Goal: Transaction & Acquisition: Purchase product/service

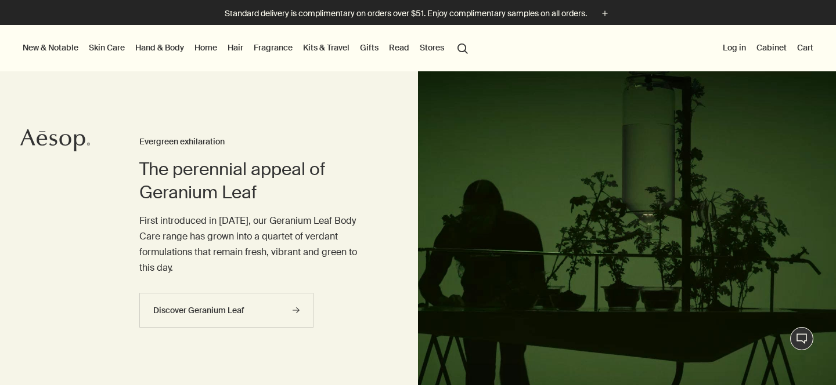
click at [276, 45] on link "Fragrance" at bounding box center [273, 47] width 44 height 15
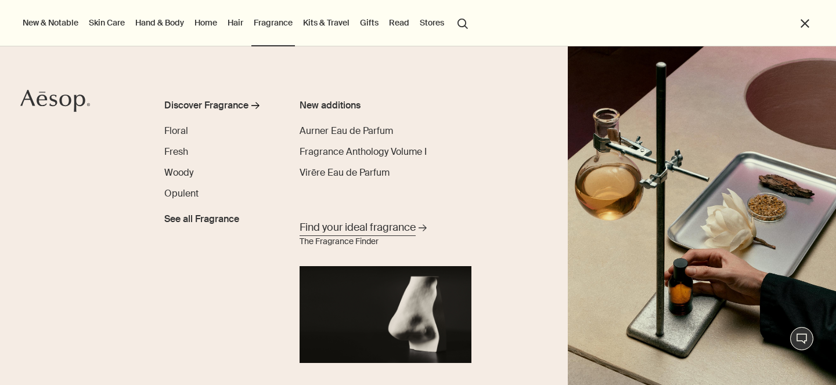
click at [394, 228] on span "Find your ideal fragrance" at bounding box center [358, 228] width 116 height 15
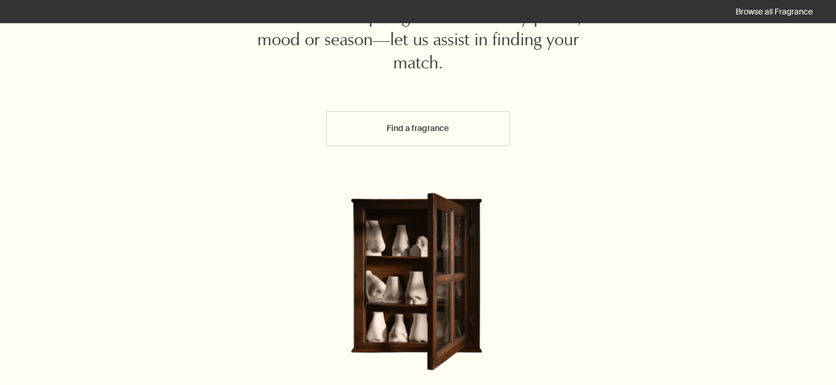
scroll to position [81, 0]
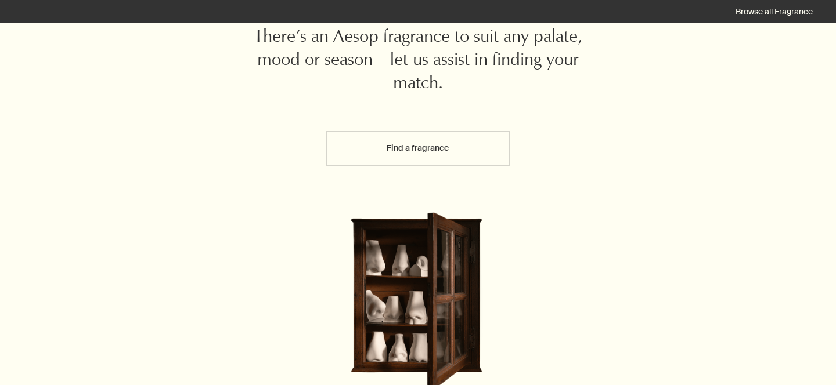
click at [415, 153] on button "Find a fragrance" at bounding box center [418, 148] width 184 height 35
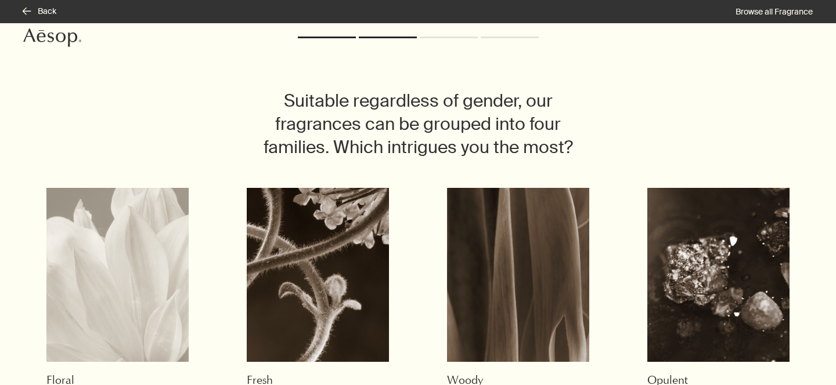
scroll to position [0, 0]
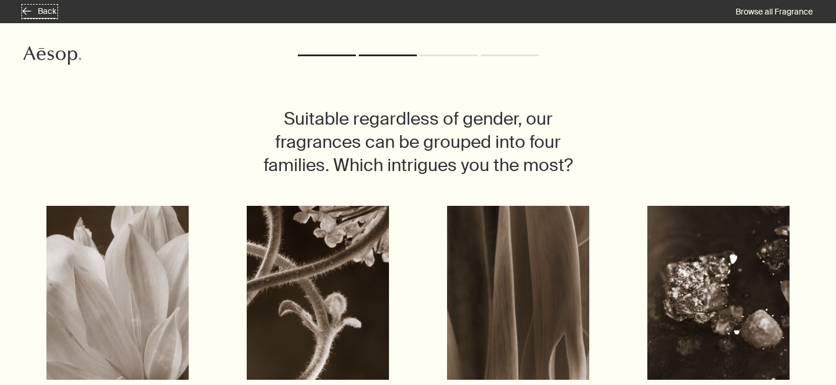
click at [38, 8] on button "rightArrow Back" at bounding box center [39, 12] width 33 height 12
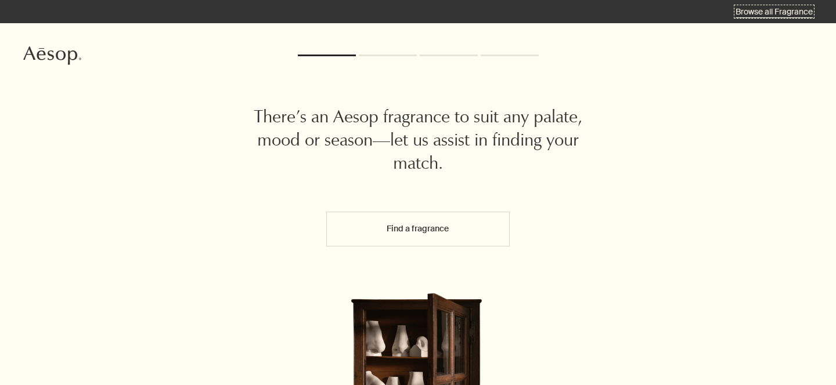
click at [793, 8] on link "Browse all Fragrance" at bounding box center [774, 11] width 77 height 10
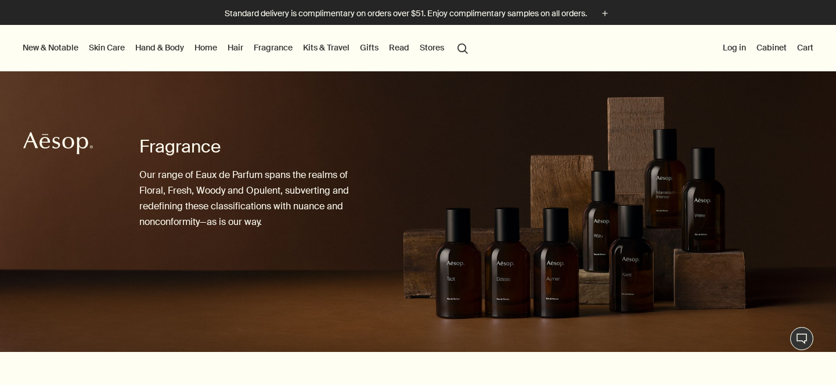
click at [163, 43] on link "Hand & Body" at bounding box center [159, 47] width 53 height 15
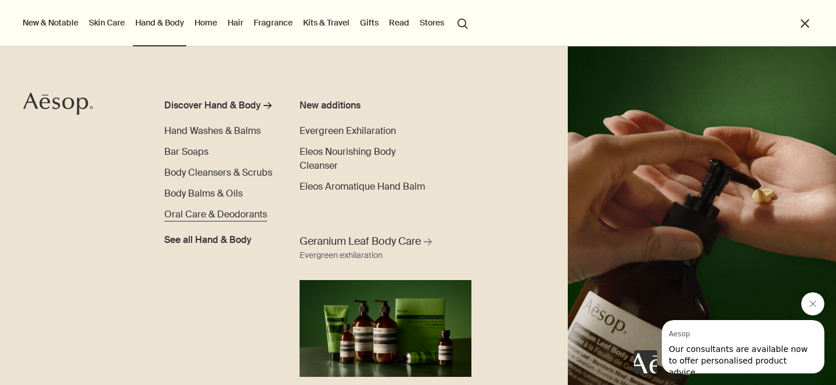
click at [201, 216] on span "Oral Care & Deodorants" at bounding box center [215, 214] width 103 height 12
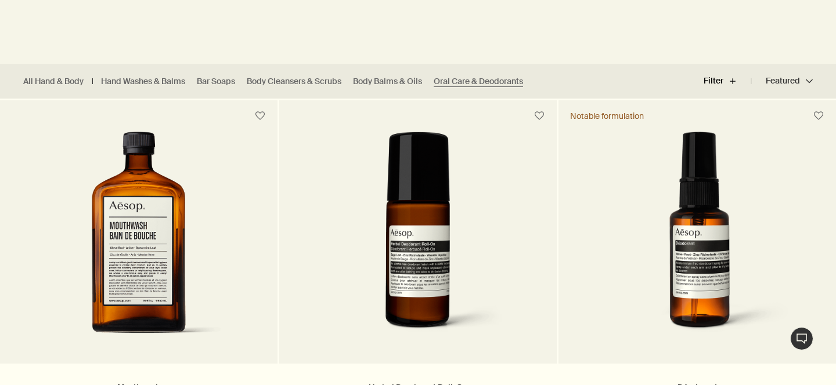
click at [720, 77] on button "Filter plus" at bounding box center [728, 81] width 48 height 28
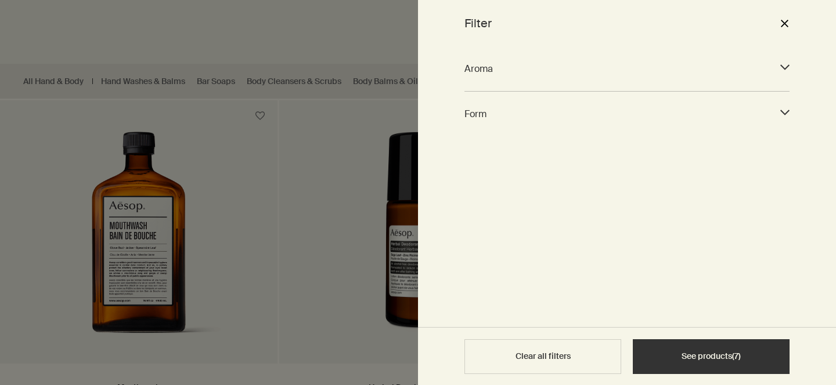
click at [668, 74] on span "Aroma" at bounding box center [616, 69] width 304 height 16
click at [593, 104] on div "Form downArrow" at bounding box center [626, 114] width 325 height 31
click at [794, 21] on div "Filter close" at bounding box center [627, 23] width 418 height 46
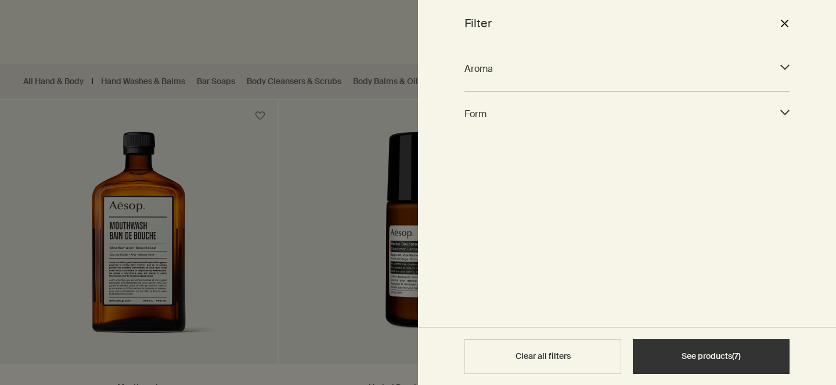
click at [780, 26] on button "close" at bounding box center [784, 23] width 14 height 20
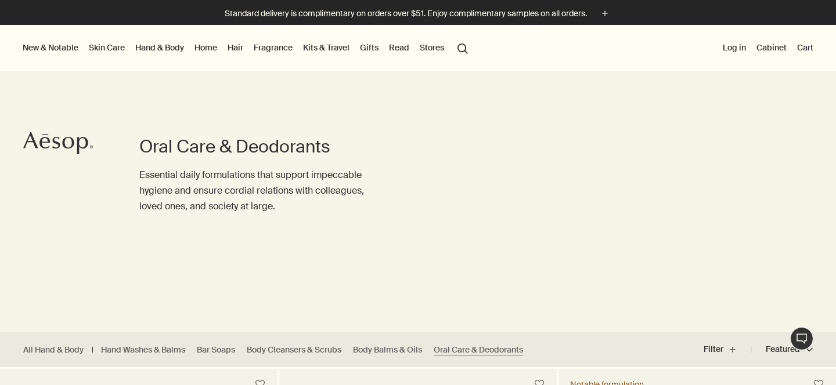
click at [210, 52] on link "Home" at bounding box center [205, 47] width 27 height 15
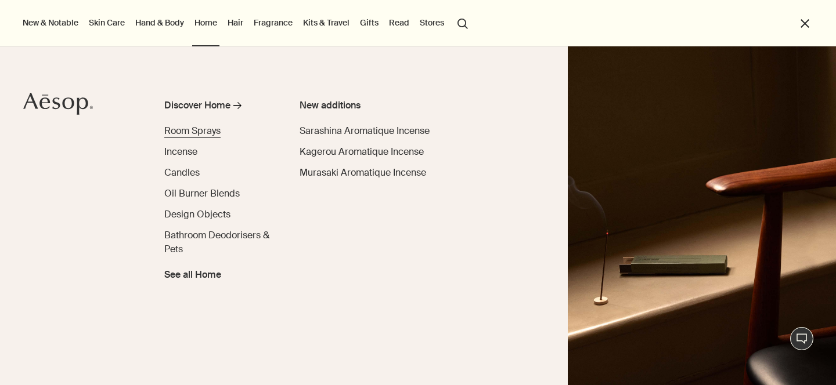
click at [206, 135] on span "Room Sprays" at bounding box center [192, 131] width 56 height 12
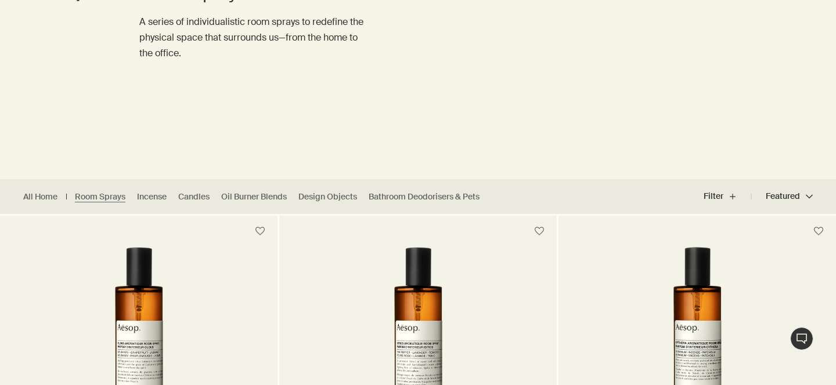
scroll to position [154, 0]
click at [194, 198] on link "Candles" at bounding box center [193, 196] width 31 height 11
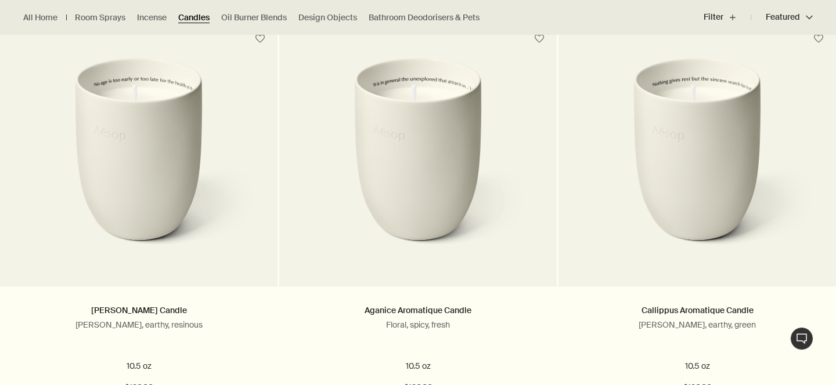
scroll to position [349, 0]
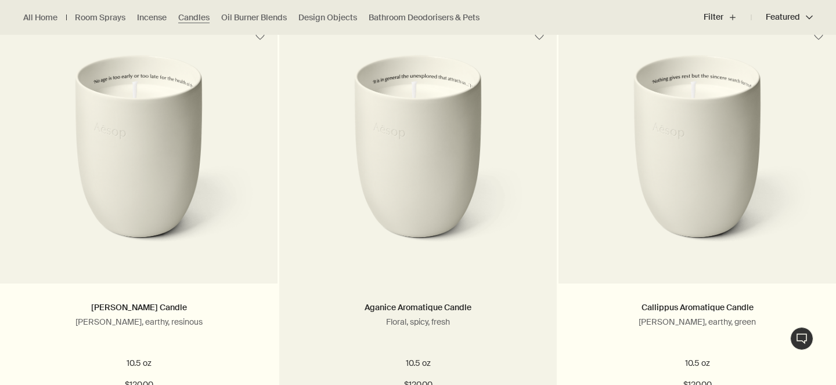
click at [495, 214] on img at bounding box center [418, 161] width 243 height 212
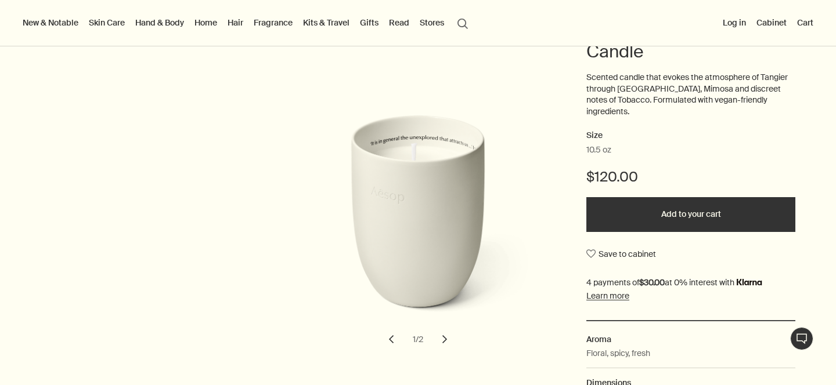
click at [448, 334] on button "chevron" at bounding box center [445, 340] width 26 height 26
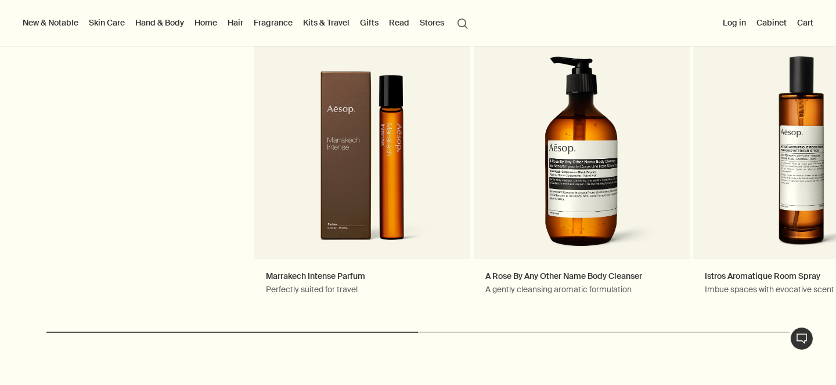
scroll to position [1358, 0]
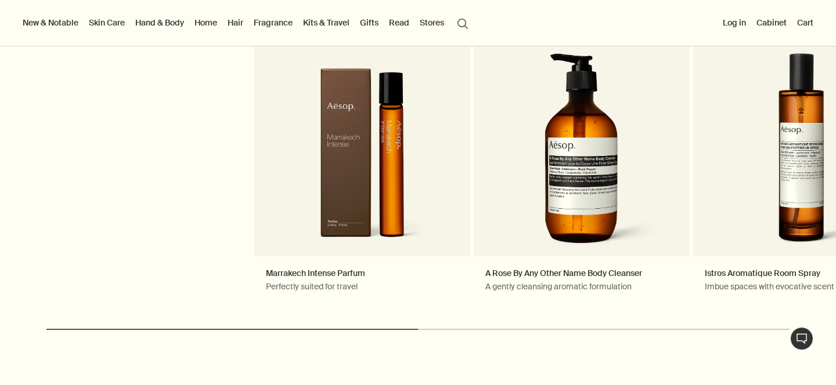
click at [233, 26] on link "Hair" at bounding box center [235, 22] width 20 height 15
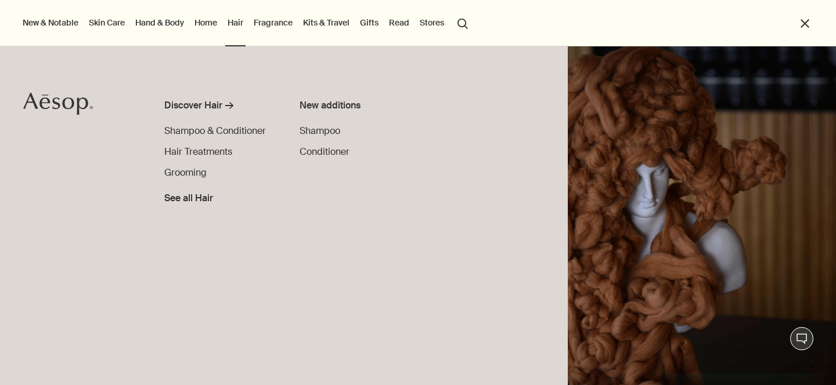
scroll to position [0, 0]
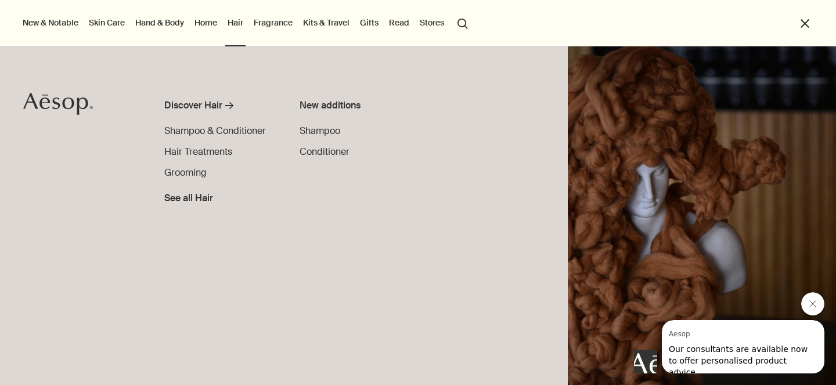
click at [103, 33] on li "Skin Care Discover Skin Care rightArrow Cleansers & Exfoliants Treat & Masque T…" at bounding box center [106, 23] width 41 height 46
click at [103, 21] on link "Skin Care" at bounding box center [106, 22] width 41 height 15
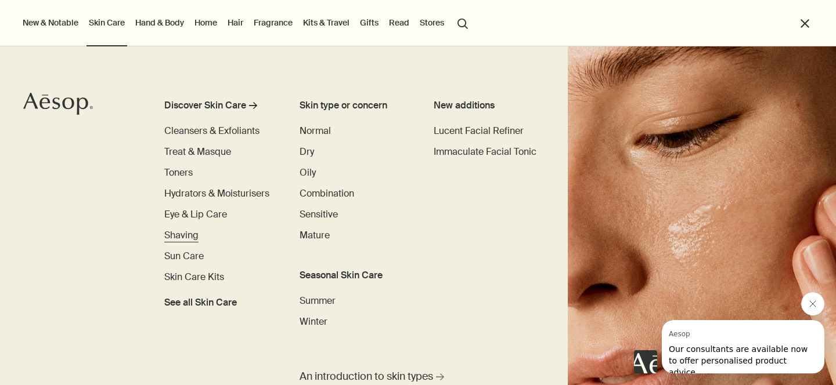
click at [187, 236] on span "Shaving" at bounding box center [181, 235] width 34 height 12
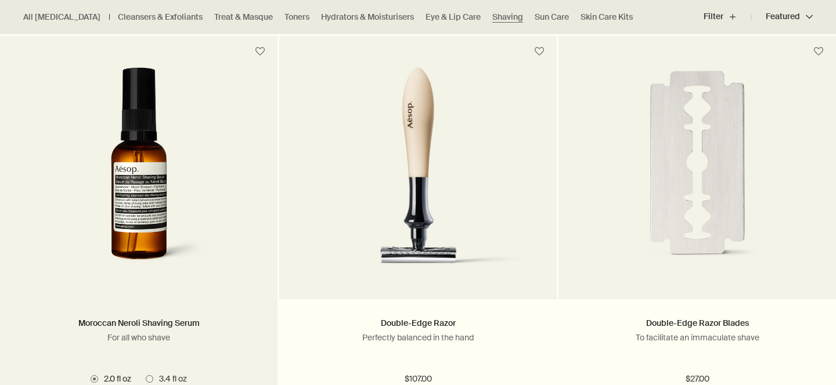
scroll to position [333, 0]
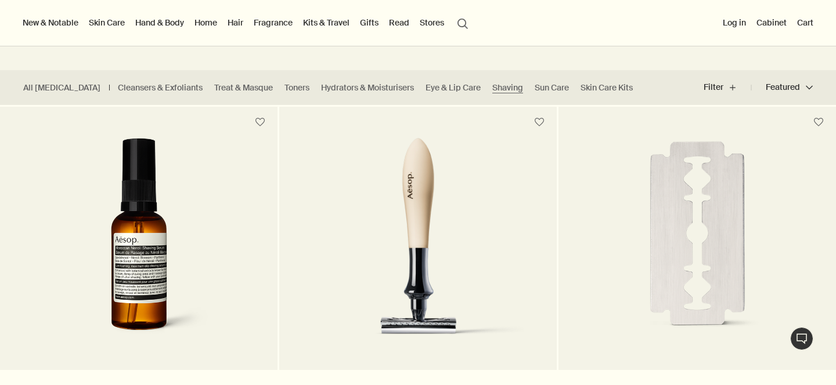
scroll to position [243, 0]
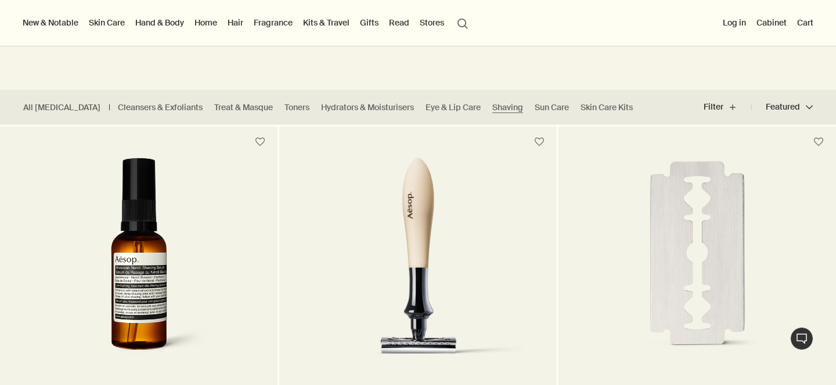
click at [152, 249] on img at bounding box center [139, 265] width 220 height 215
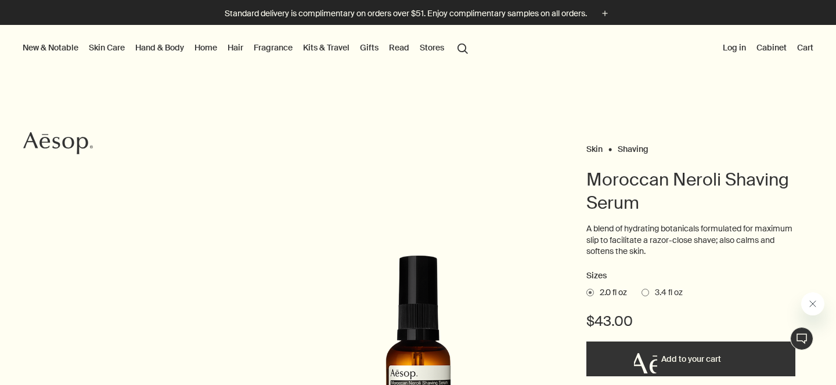
click at [807, 308] on button "Close message from Aesop" at bounding box center [812, 304] width 23 height 23
click at [656, 291] on span "3.4 fl oz" at bounding box center [666, 293] width 34 height 12
click at [641, 291] on input "3.4 fl oz" at bounding box center [641, 291] width 0 height 8
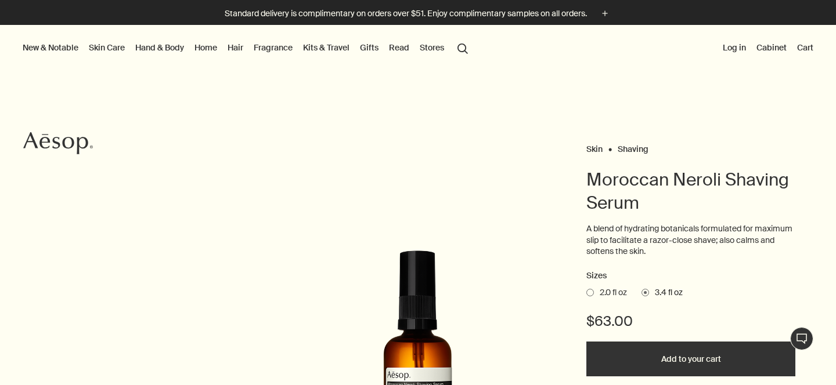
click at [588, 295] on span at bounding box center [590, 293] width 8 height 8
click at [586, 295] on input "2.0 fl oz" at bounding box center [586, 291] width 0 height 8
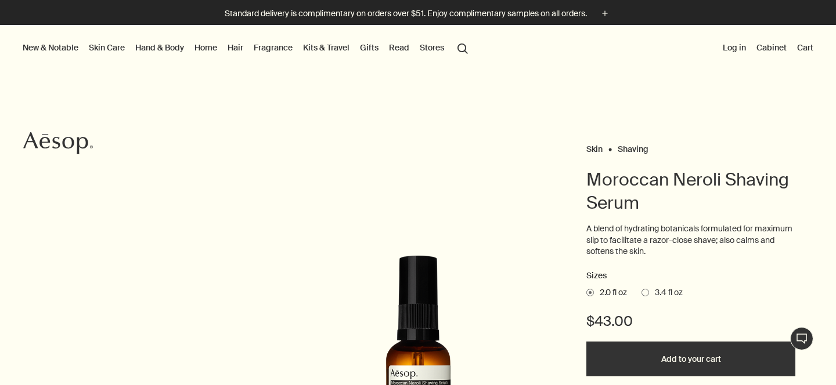
click at [417, 357] on img at bounding box center [417, 380] width 255 height 250
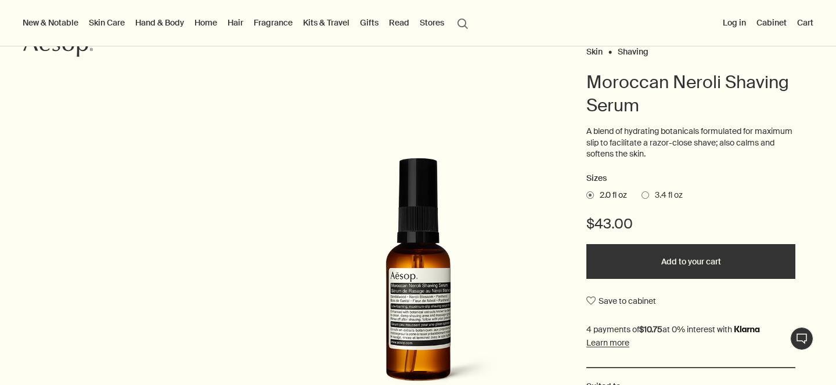
scroll to position [96, 0]
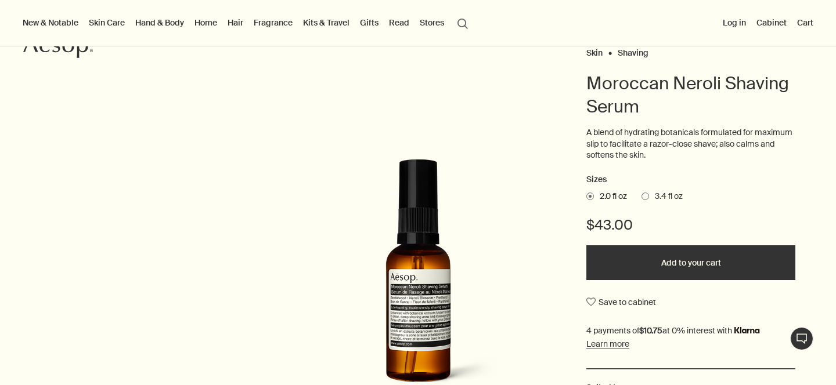
click at [644, 197] on span at bounding box center [645, 197] width 8 height 8
click at [641, 197] on input "3.4 fl oz" at bounding box center [641, 195] width 0 height 8
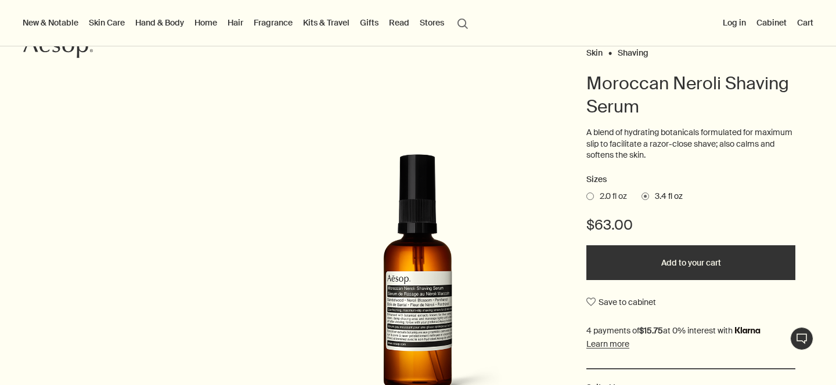
click at [590, 196] on span at bounding box center [590, 197] width 8 height 8
click at [586, 196] on input "2.0 fl oz" at bounding box center [586, 195] width 0 height 8
